Goal: Check status: Check status

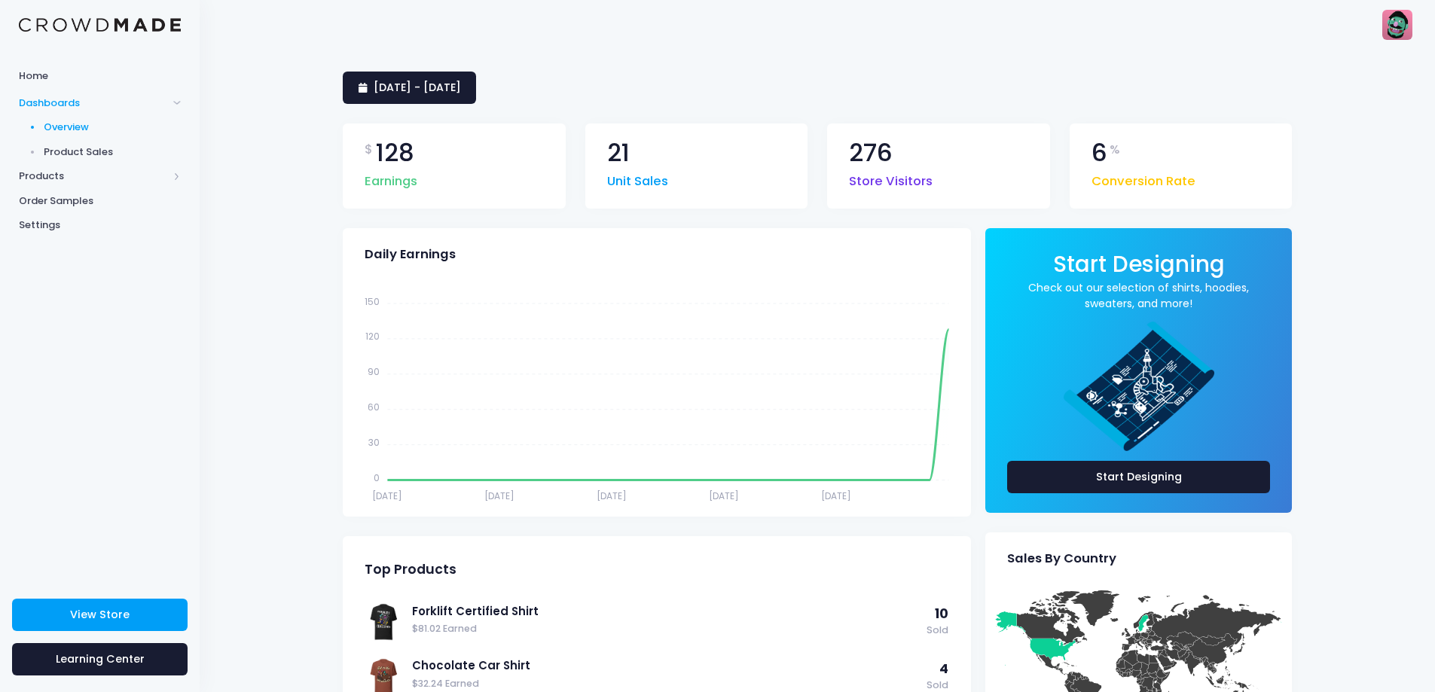
click at [1147, 177] on span "Conversion Rate" at bounding box center [1143, 178] width 104 height 26
click at [440, 75] on link "13 July 2025 - 11 August 2025" at bounding box center [409, 88] width 133 height 32
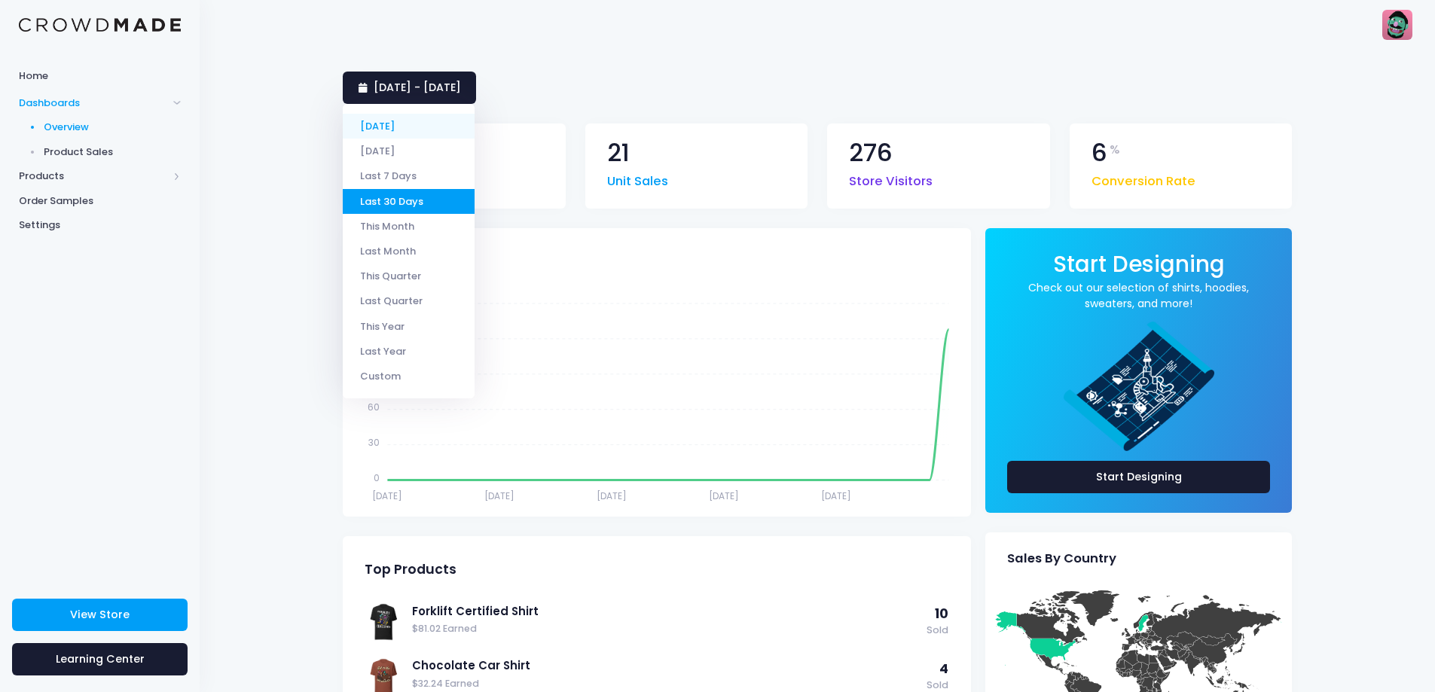
click at [385, 124] on li "[DATE]" at bounding box center [409, 126] width 132 height 25
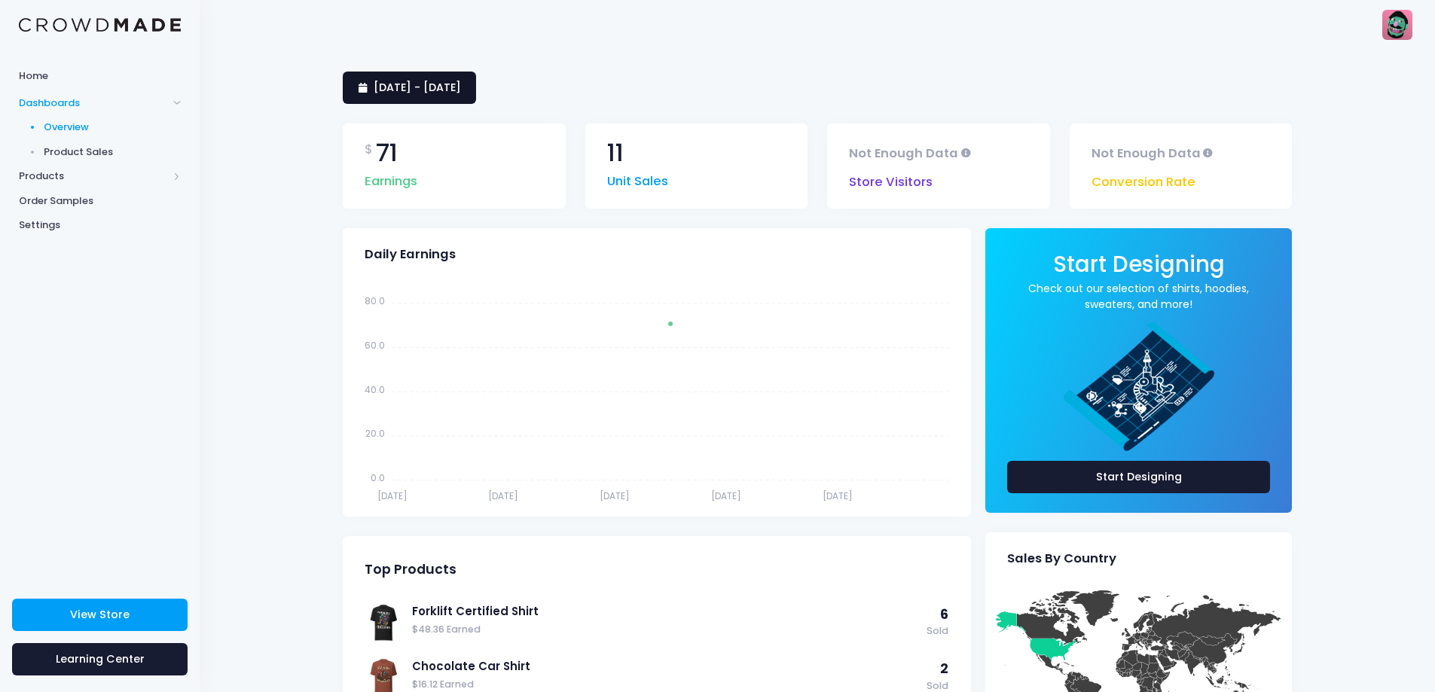
click at [461, 93] on span "[DATE] - [DATE]" at bounding box center [417, 87] width 87 height 15
click at [259, 270] on div "[DATE] - [DATE] $ 71 Earnings 11 Unit Sales Not Enough Data Store Visitors Not …" at bounding box center [817, 493] width 1235 height 889
click at [461, 83] on span "12 August 2025 - 12 August 2025" at bounding box center [417, 87] width 87 height 15
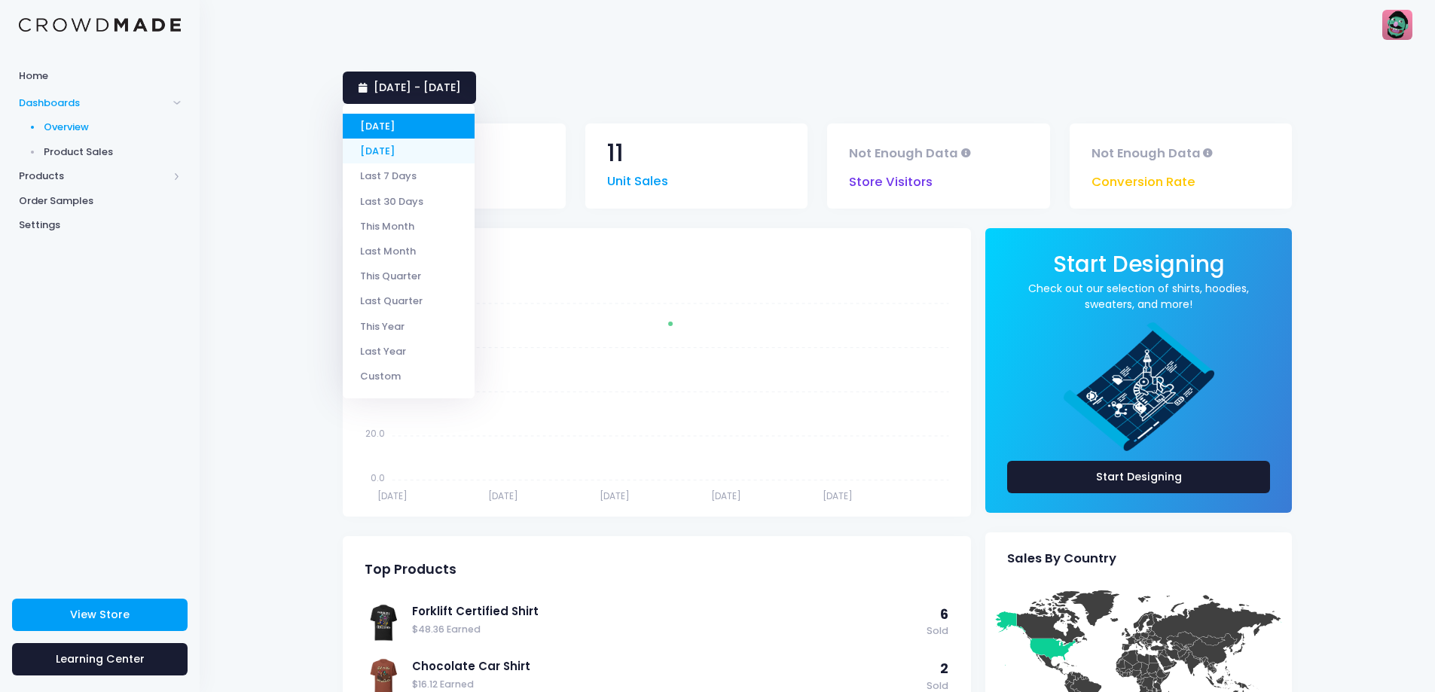
click at [404, 158] on li "[DATE]" at bounding box center [409, 151] width 132 height 25
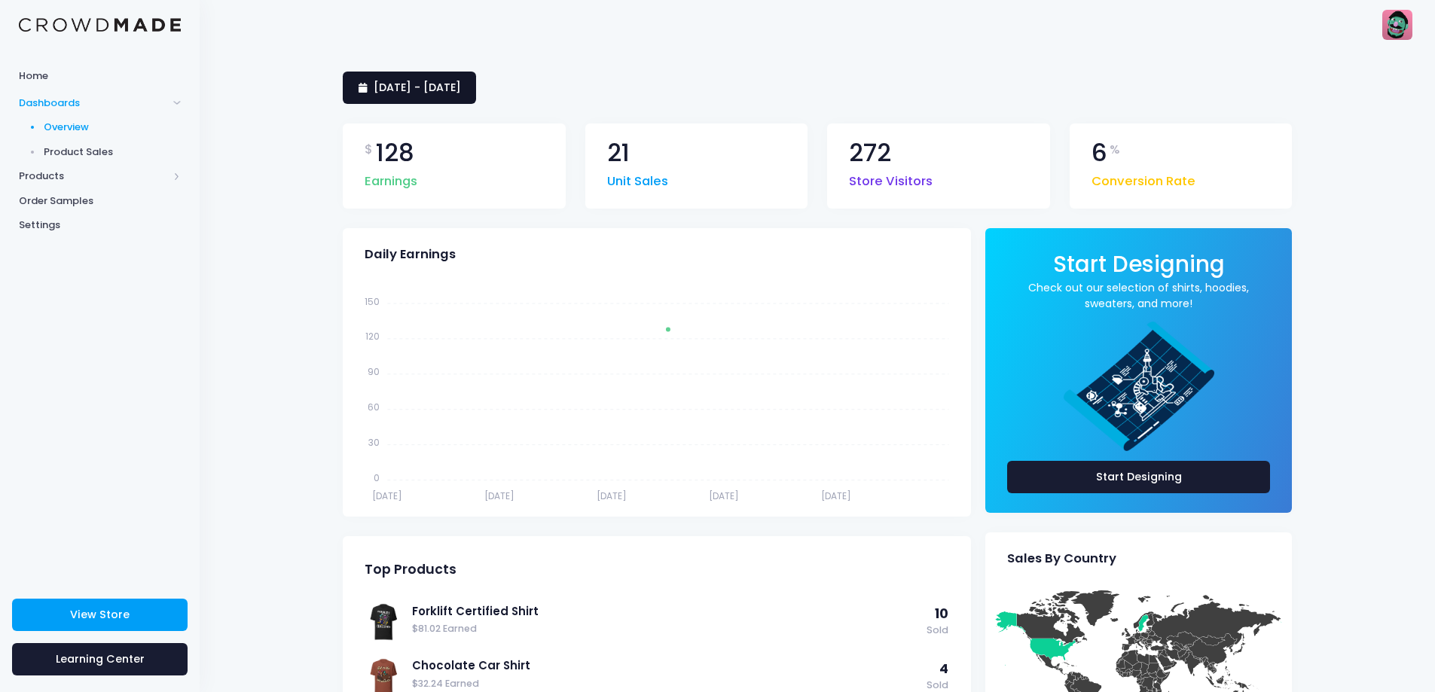
click at [461, 87] on span "[DATE] - [DATE]" at bounding box center [417, 87] width 87 height 15
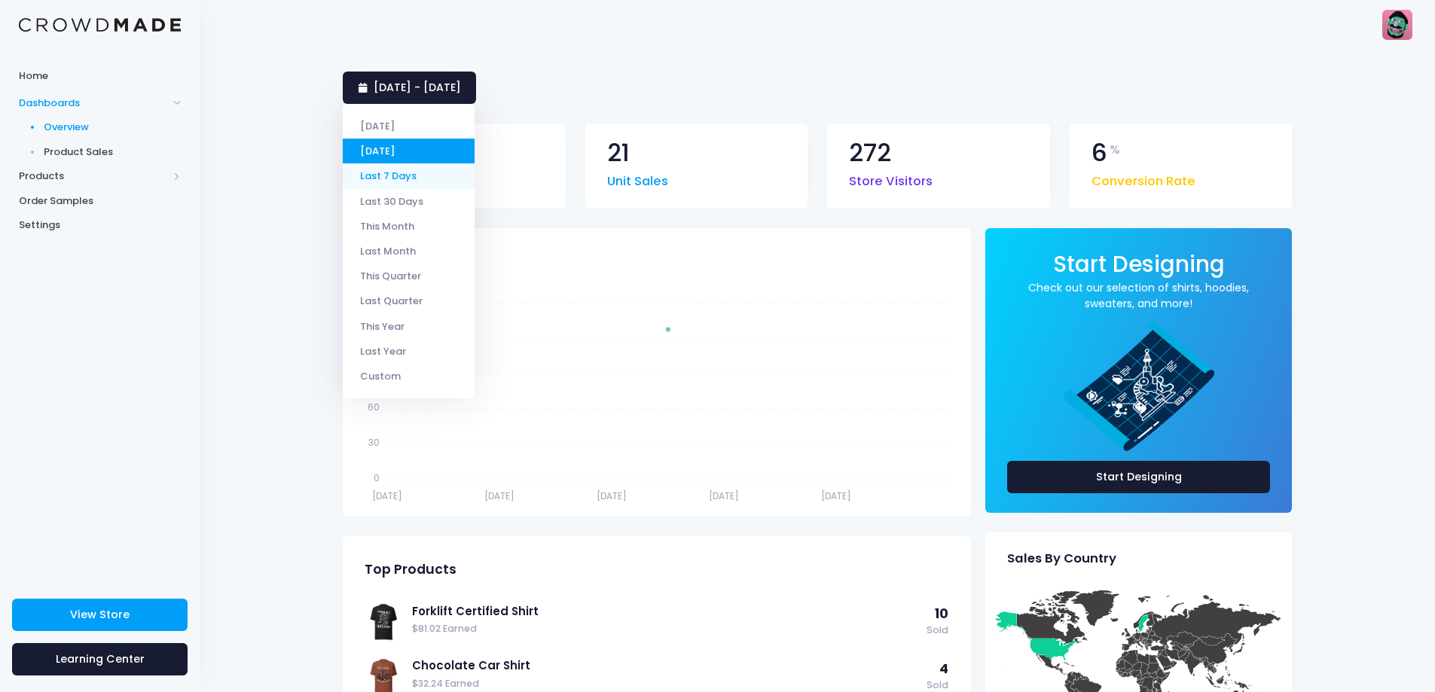
click at [395, 180] on li "Last 7 Days" at bounding box center [409, 175] width 132 height 25
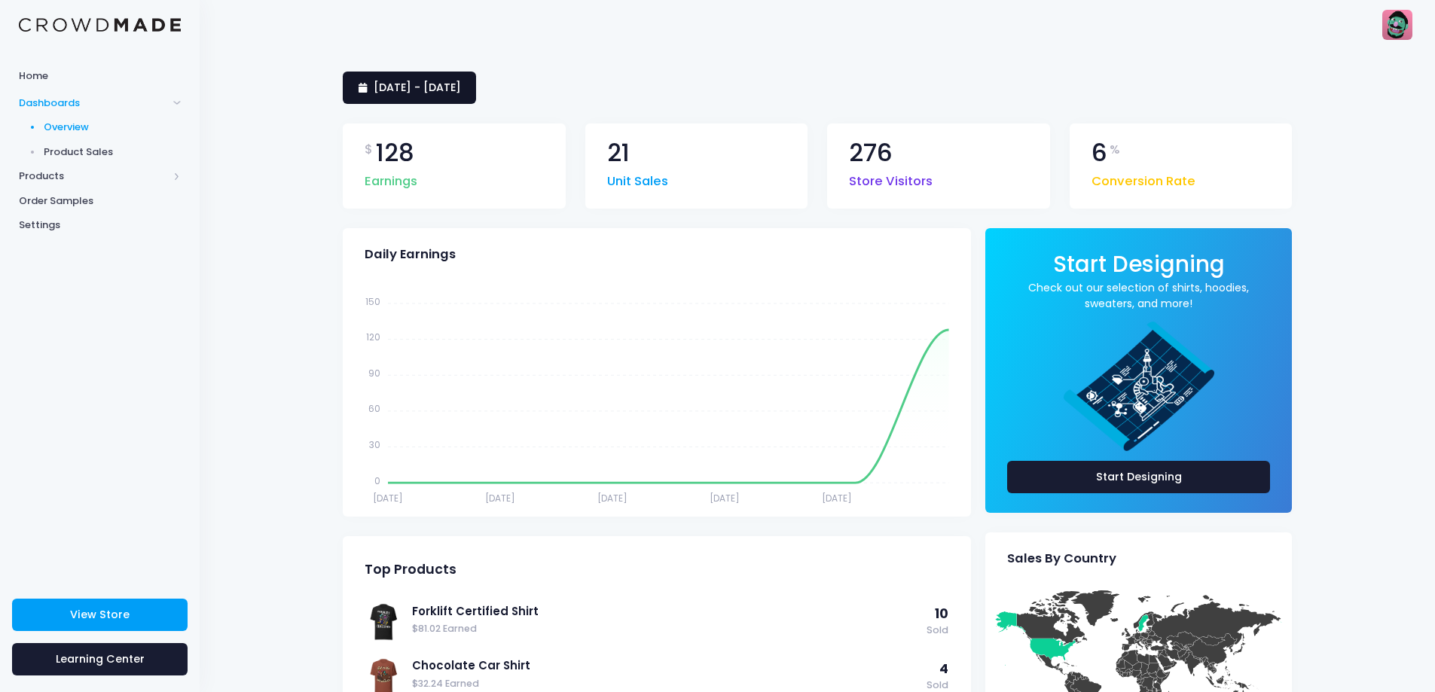
click at [461, 90] on span "5 August 2025 - 11 August 2025" at bounding box center [417, 87] width 87 height 15
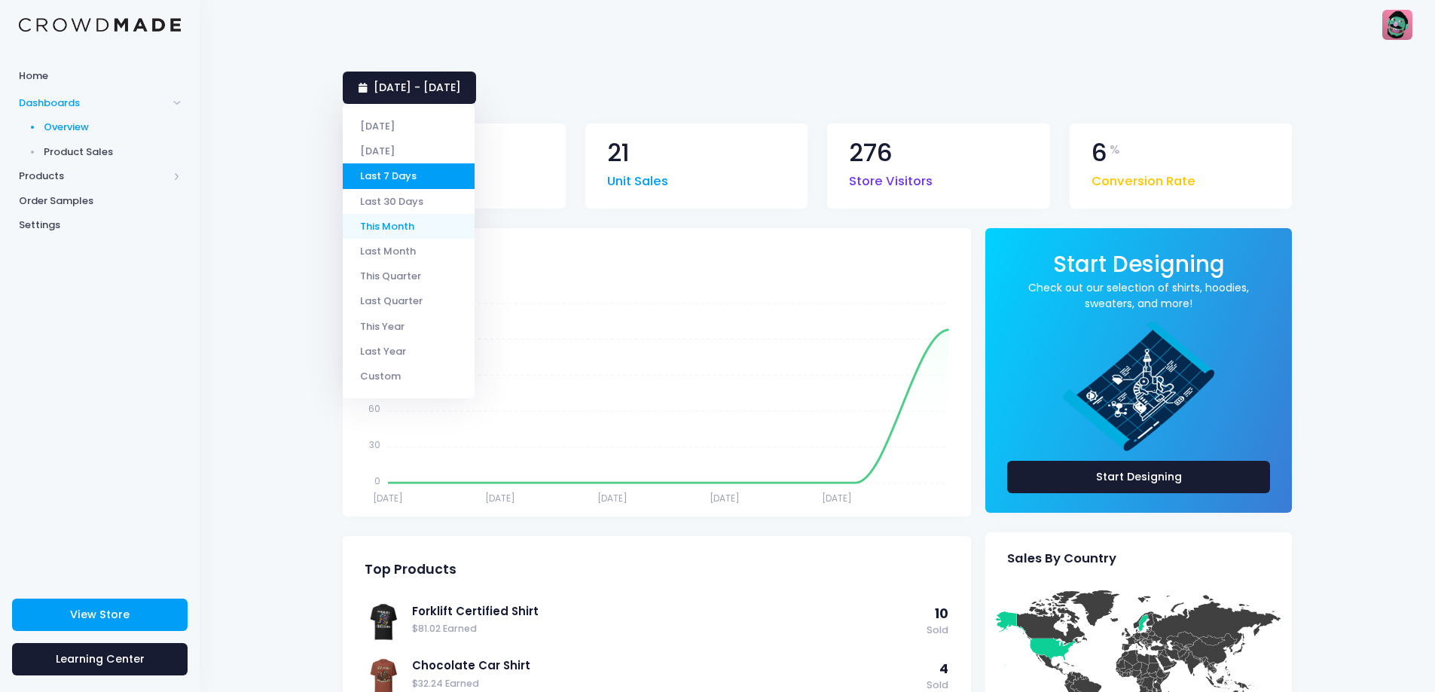
click at [408, 224] on li "This Month" at bounding box center [409, 226] width 132 height 25
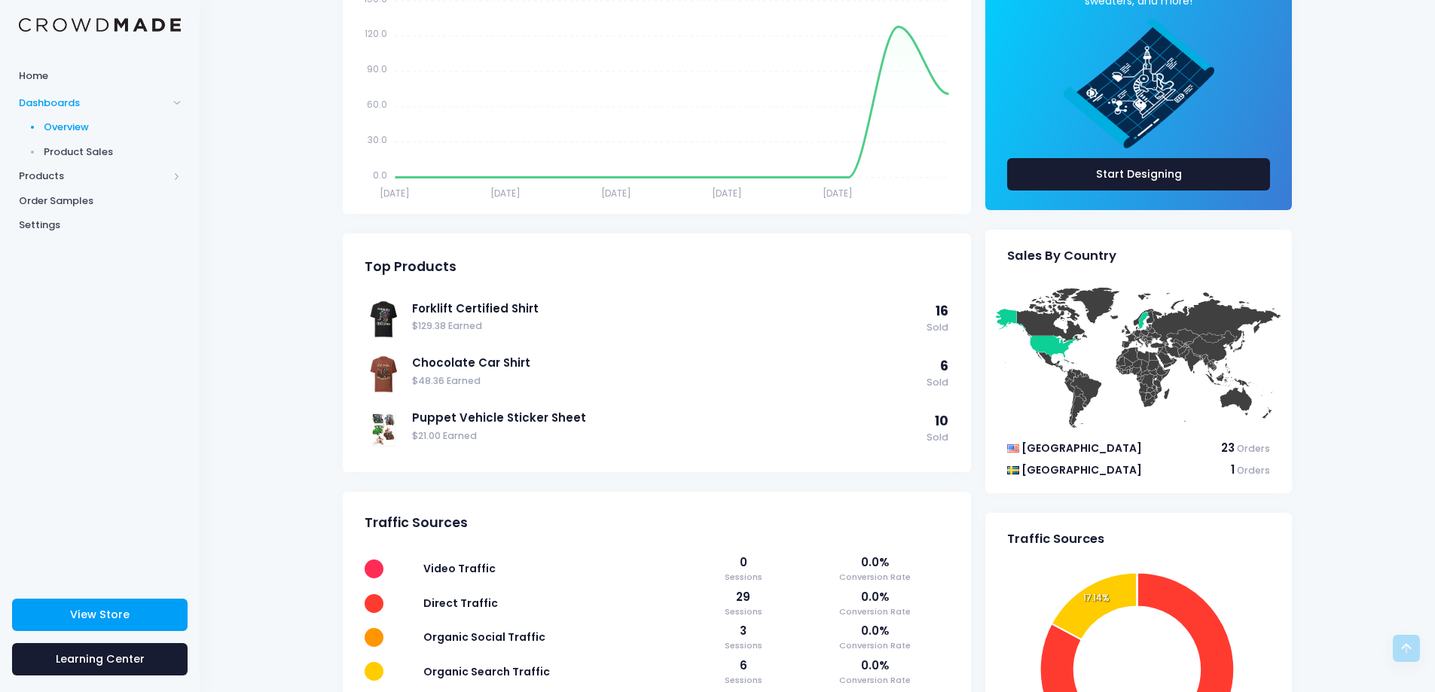
scroll to position [151, 0]
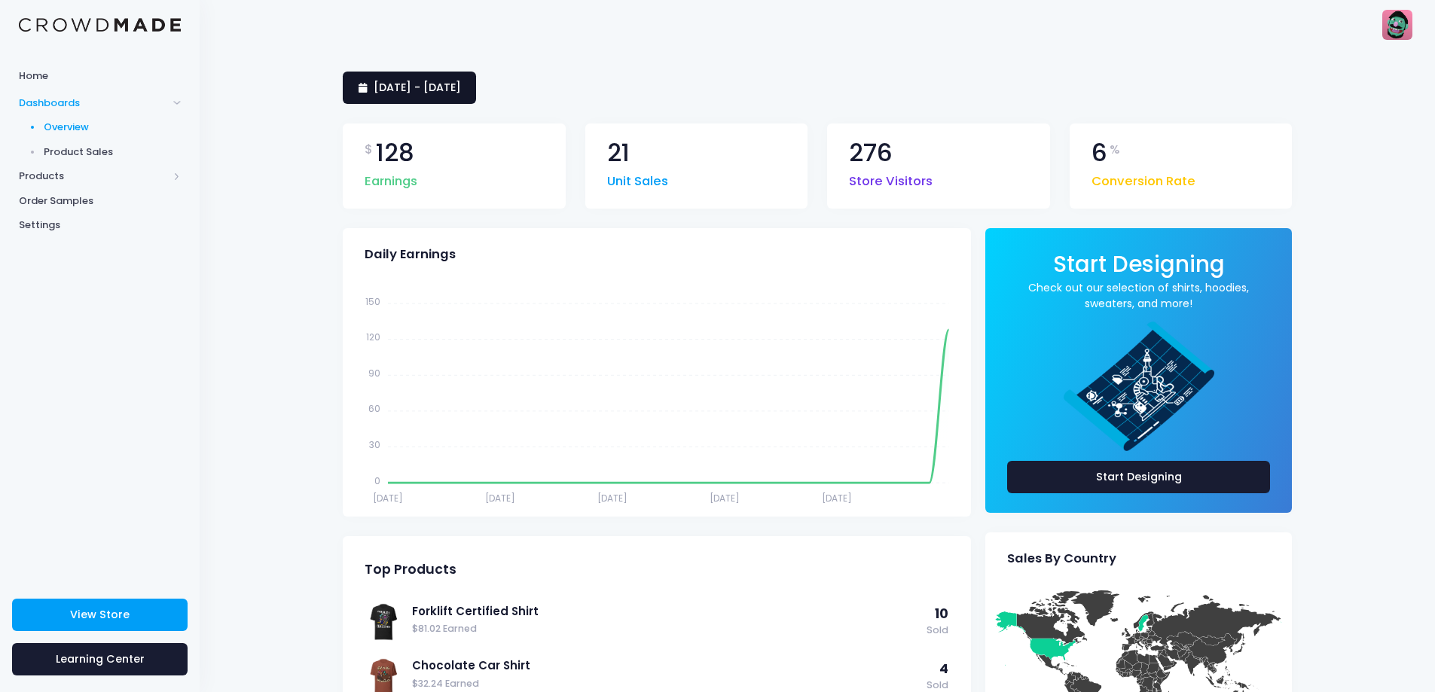
click at [455, 89] on span "13 July 2025 - 11 August 2025" at bounding box center [417, 87] width 87 height 15
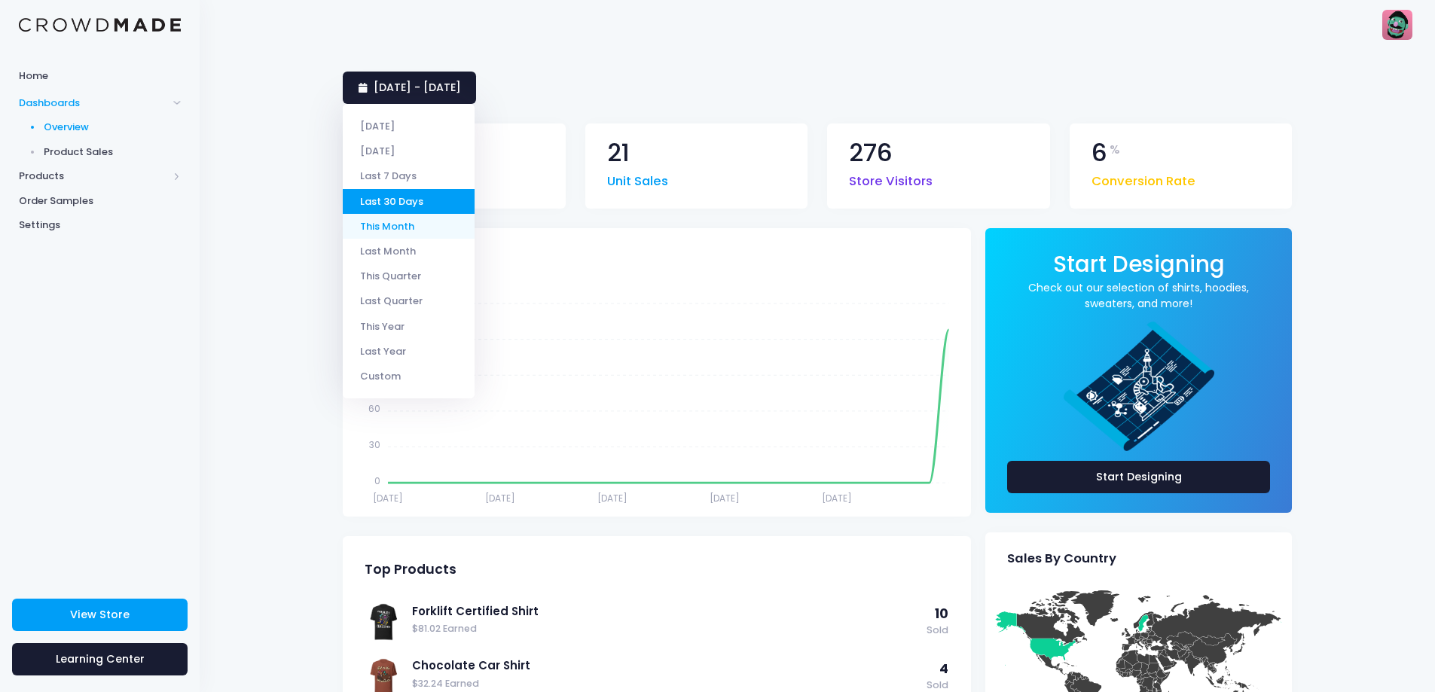
click at [401, 227] on li "This Month" at bounding box center [409, 226] width 132 height 25
